Goal: Navigation & Orientation: Find specific page/section

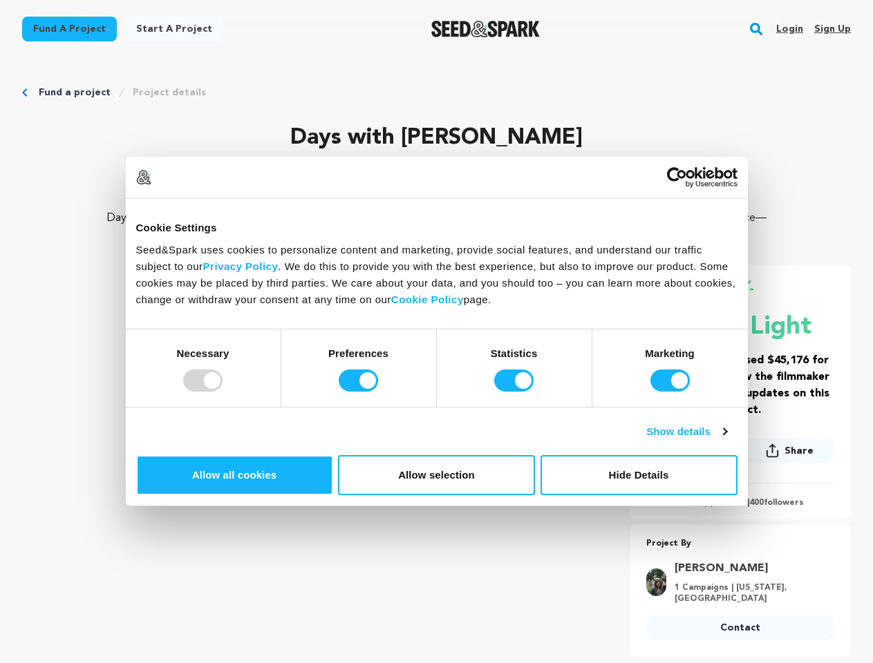
click at [222, 392] on div at bounding box center [202, 381] width 39 height 22
click at [378, 392] on input "Preferences" at bounding box center [358, 381] width 39 height 22
checkbox input "false"
click at [515, 392] on input "Statistics" at bounding box center [513, 381] width 39 height 22
checkbox input "false"
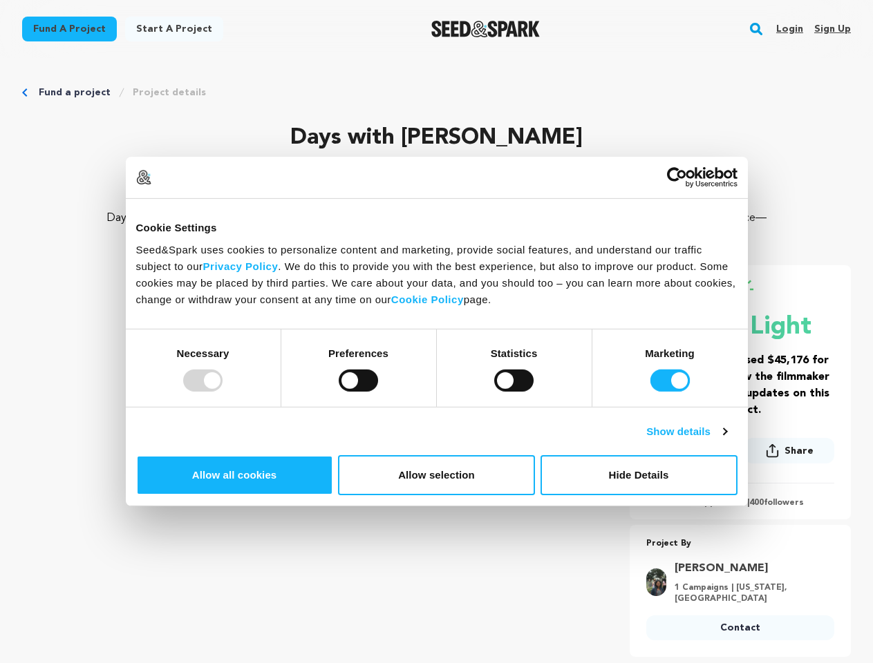
click at [650, 392] on input "Marketing" at bounding box center [669, 381] width 39 height 22
checkbox input "false"
click at [726, 440] on link "Show details" at bounding box center [686, 432] width 80 height 17
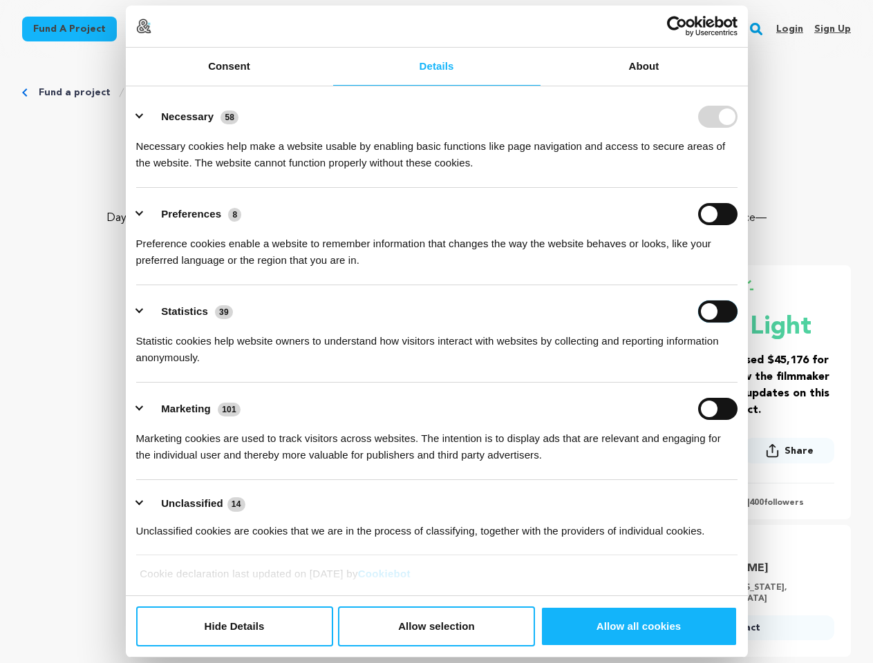
click at [743, 482] on ul "Necessary 58 Necessary cookies help make a website usable by enabling basic fun…" at bounding box center [436, 324] width 614 height 466
click at [743, 528] on ul "Necessary 58 Necessary cookies help make a website usable by enabling basic fun…" at bounding box center [436, 324] width 614 height 466
click at [763, 573] on link "[PERSON_NAME]" at bounding box center [749, 568] width 151 height 17
click at [759, 29] on rect "button" at bounding box center [756, 29] width 17 height 17
click at [151, 34] on img at bounding box center [143, 26] width 15 height 15
